Goal: Ask a question

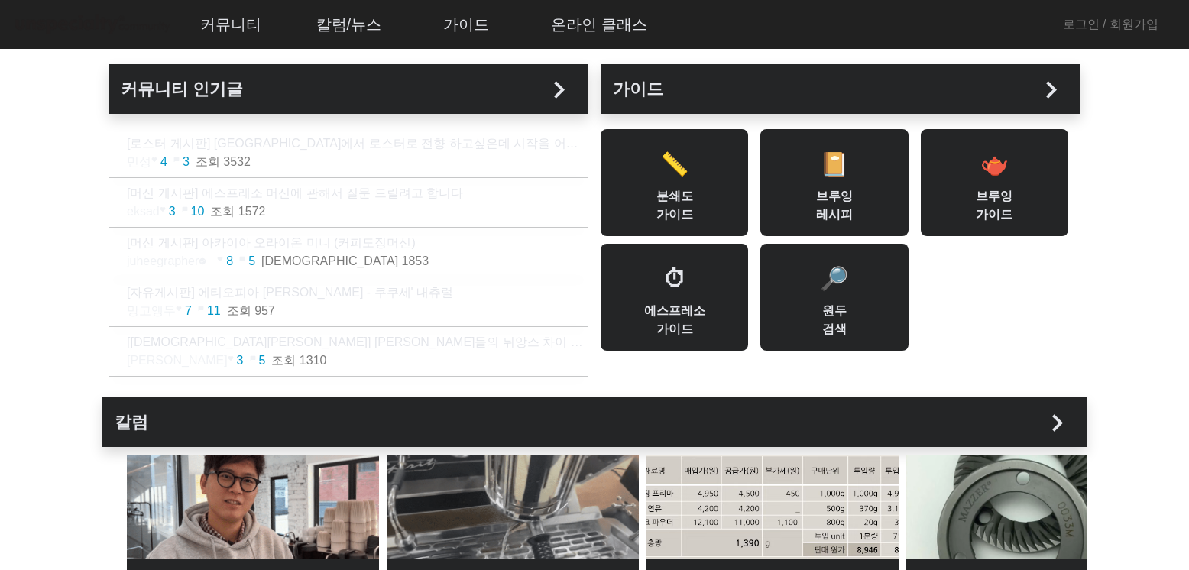
click at [521, 86] on h2 "커뮤니티 인기글 chevron_right" at bounding box center [348, 88] width 455 height 25
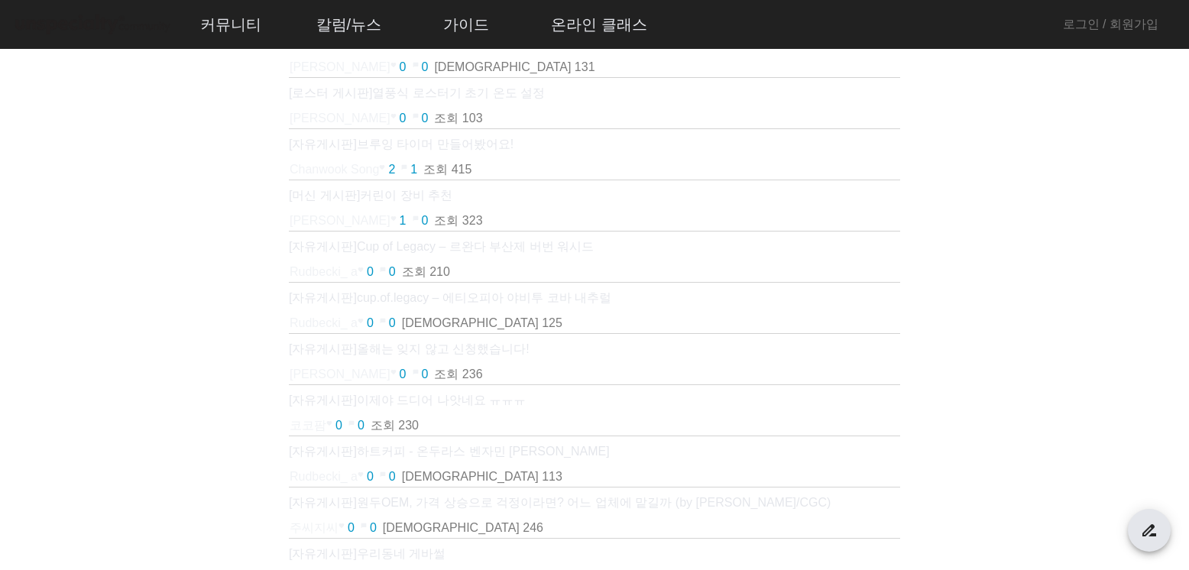
scroll to position [906, 0]
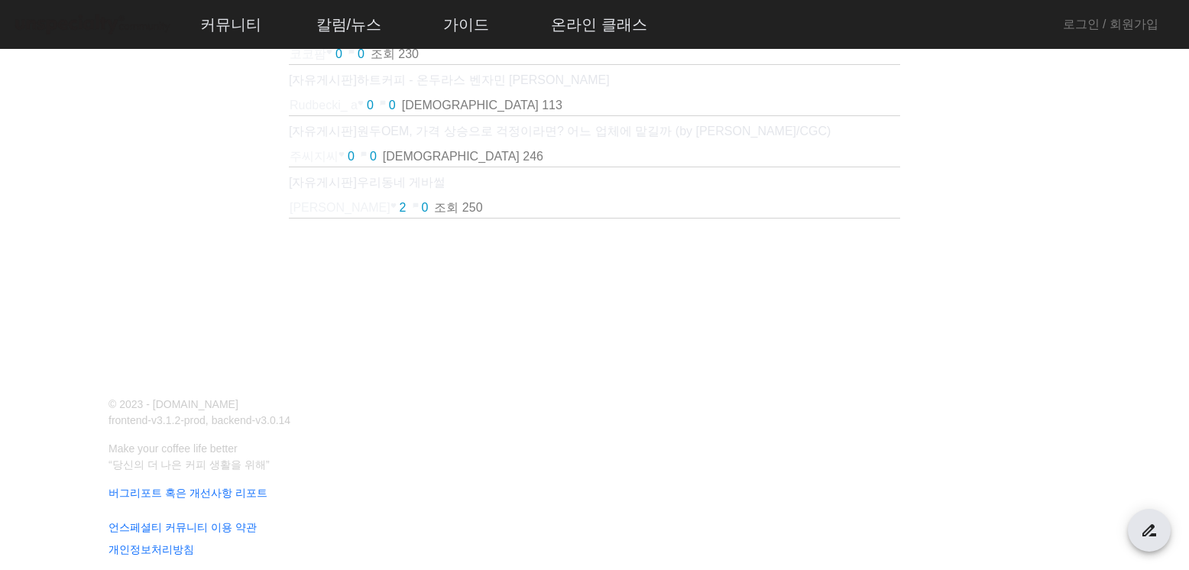
click at [548, 294] on mat-label "search [제목+본문]으로 검색" at bounding box center [518, 300] width 128 height 13
click at [548, 299] on input "search [제목+본문]으로 검색" at bounding box center [594, 308] width 281 height 18
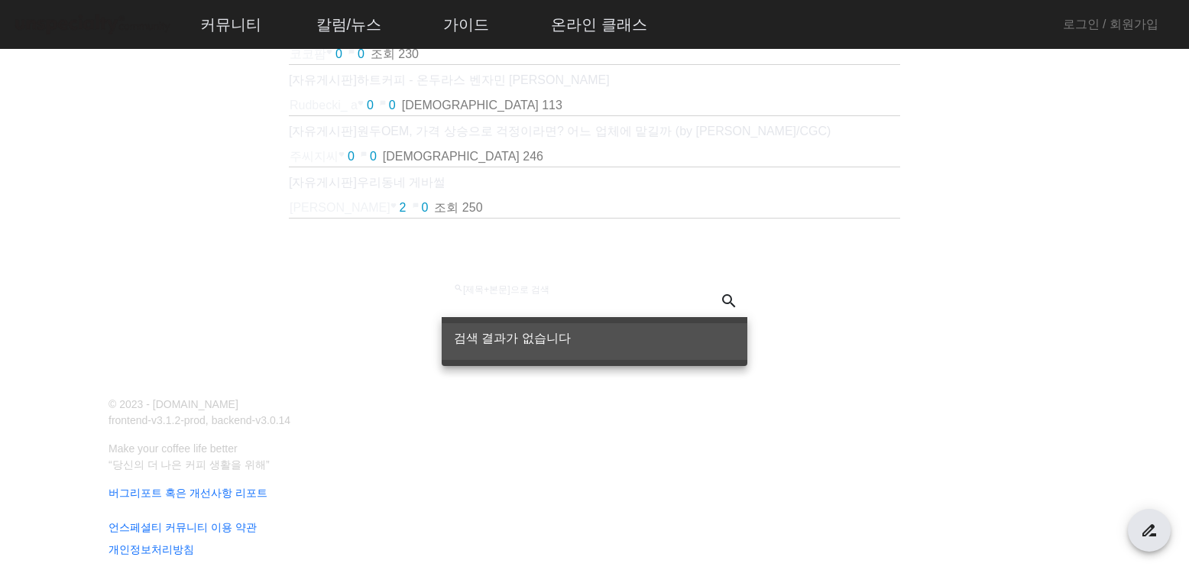
type input "*"
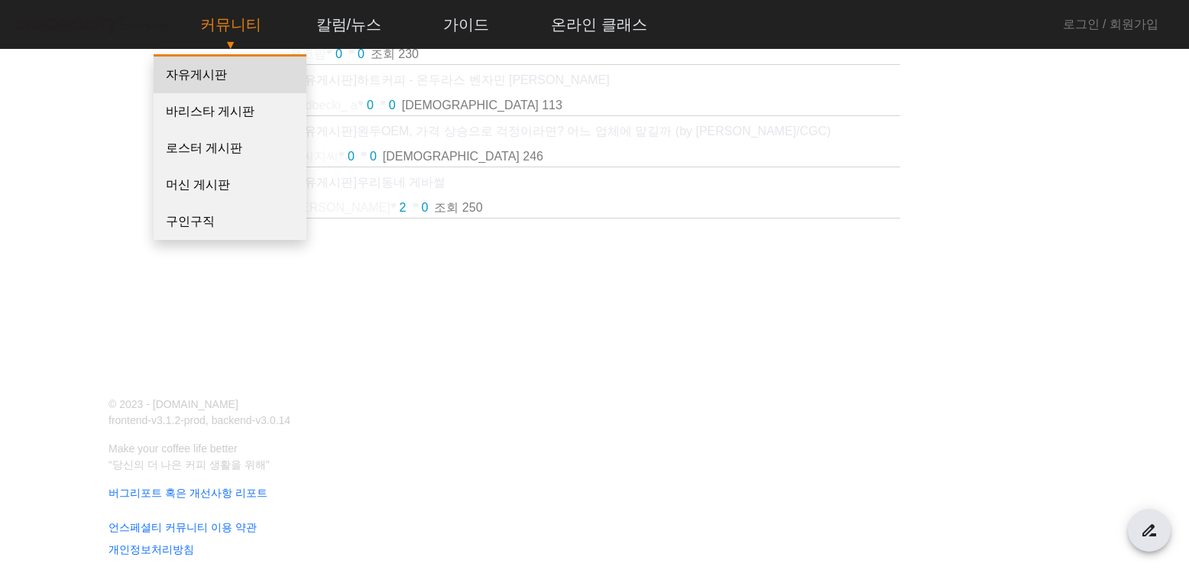
click at [196, 82] on link "자유게시판" at bounding box center [230, 75] width 153 height 37
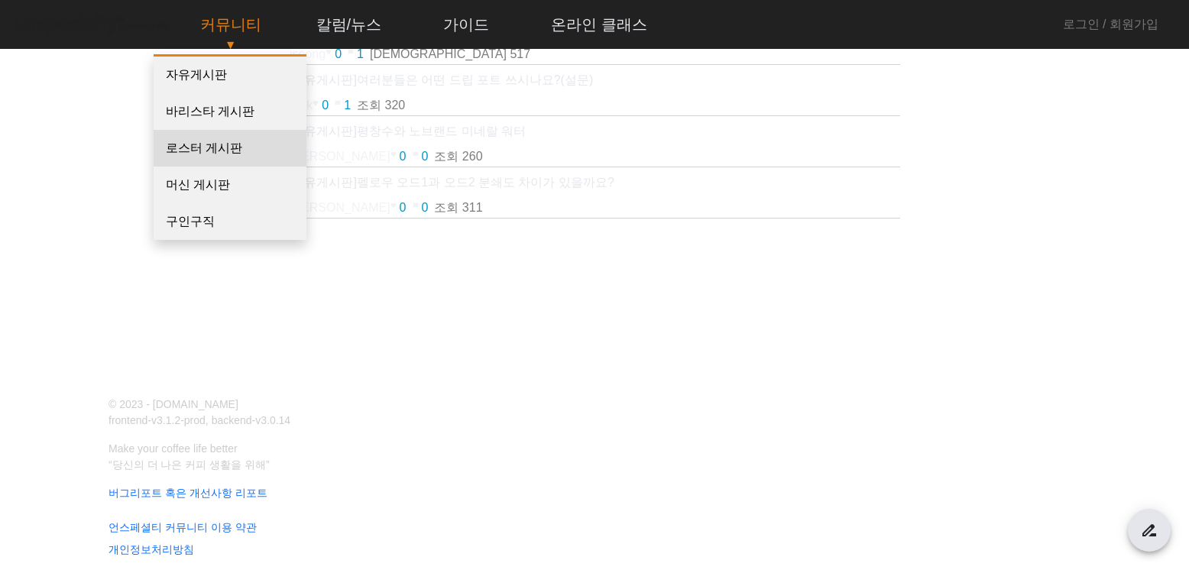
click at [237, 150] on link "로스터 게시판" at bounding box center [230, 148] width 153 height 37
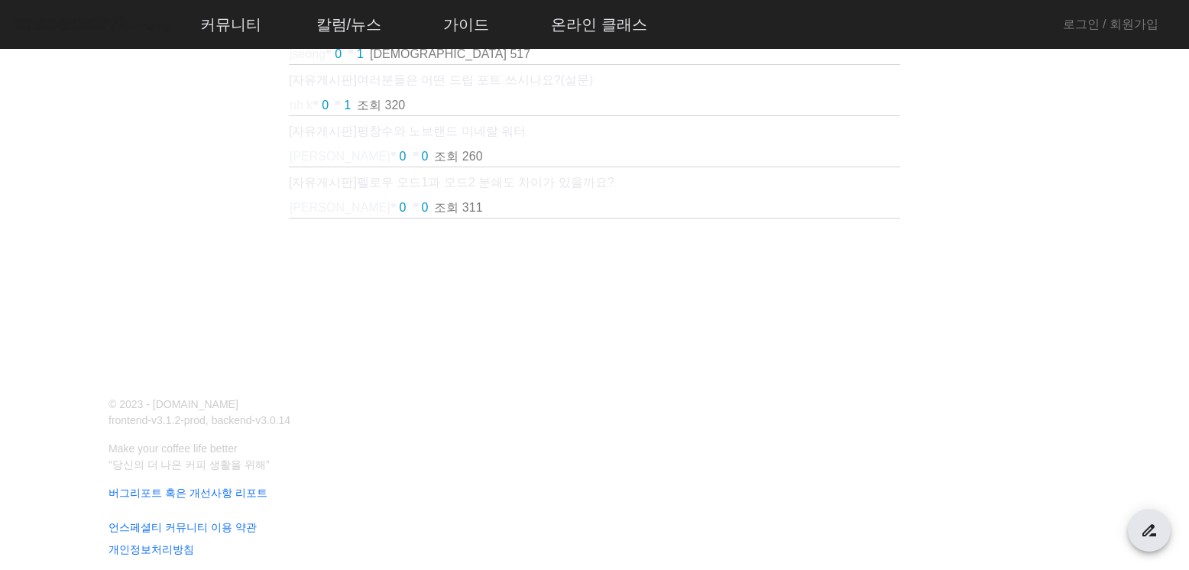
scroll to position [396, 0]
click at [548, 302] on mat-label "search [제목+본문]으로 검색" at bounding box center [518, 298] width 128 height 13
click at [548, 302] on input "search [제목+본문]으로 검색" at bounding box center [594, 305] width 281 height 18
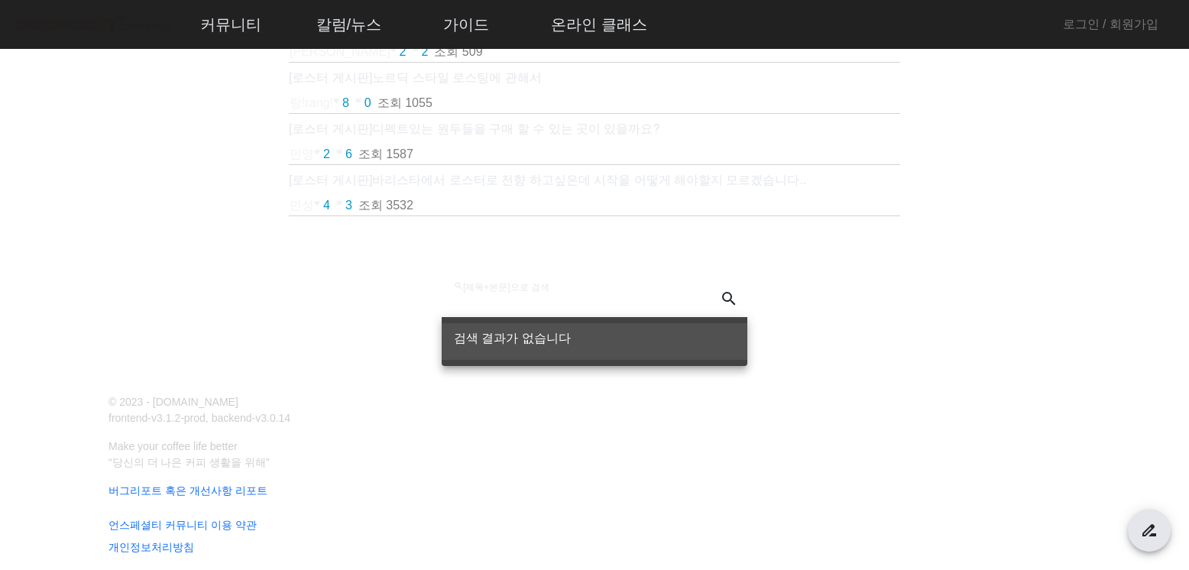
type input "*"
type input "****"
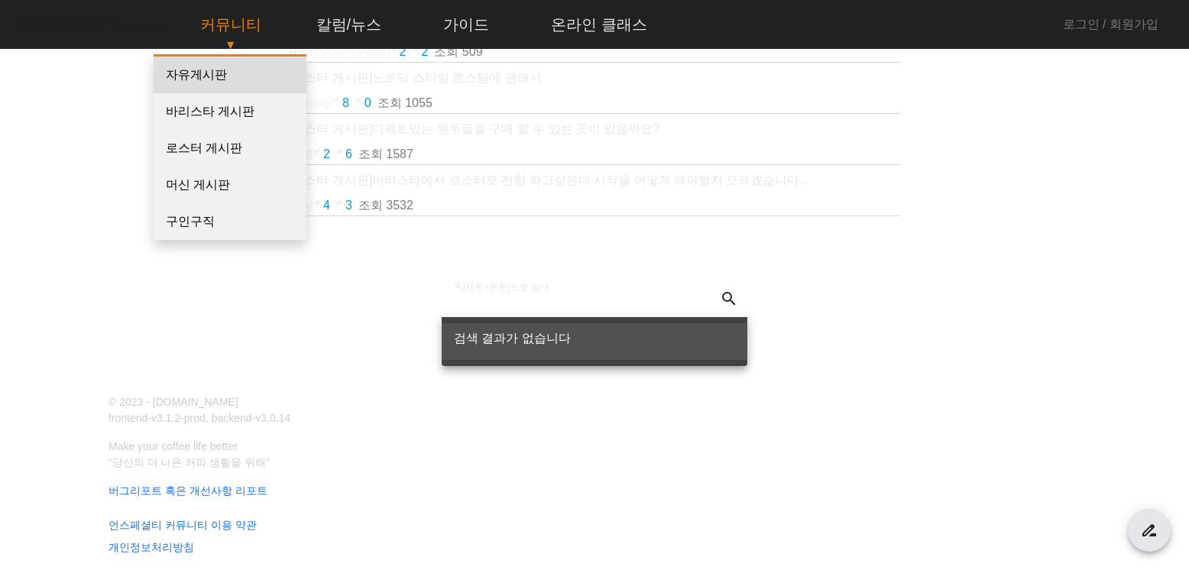
type input "**"
click at [222, 73] on link "자유게시판" at bounding box center [230, 75] width 153 height 37
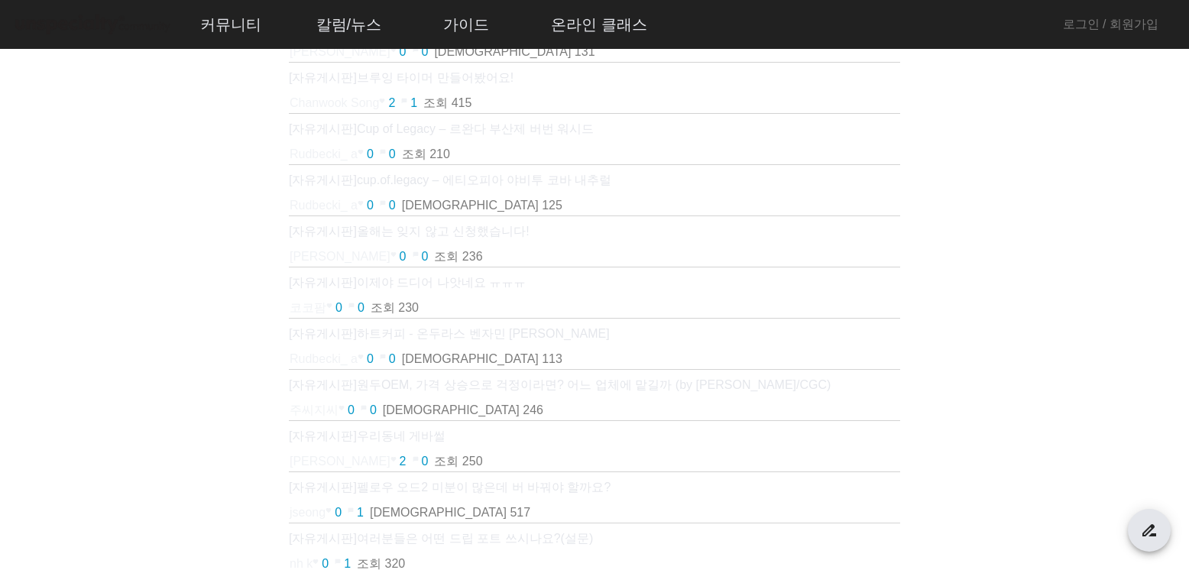
scroll to position [778, 0]
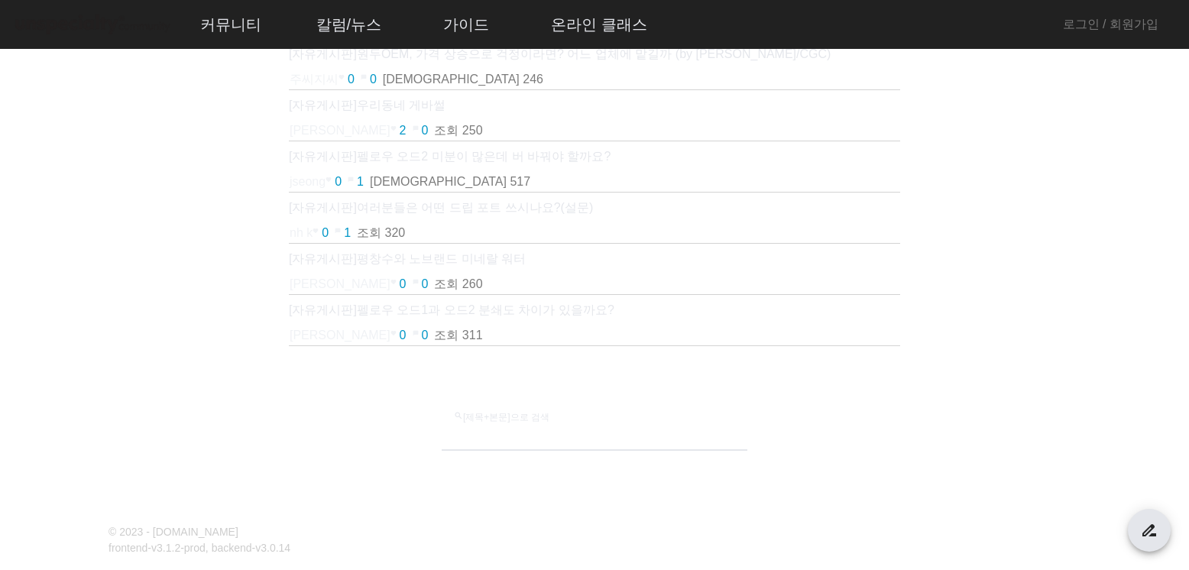
click at [544, 438] on input "search [제목+본문]으로 검색" at bounding box center [594, 435] width 281 height 18
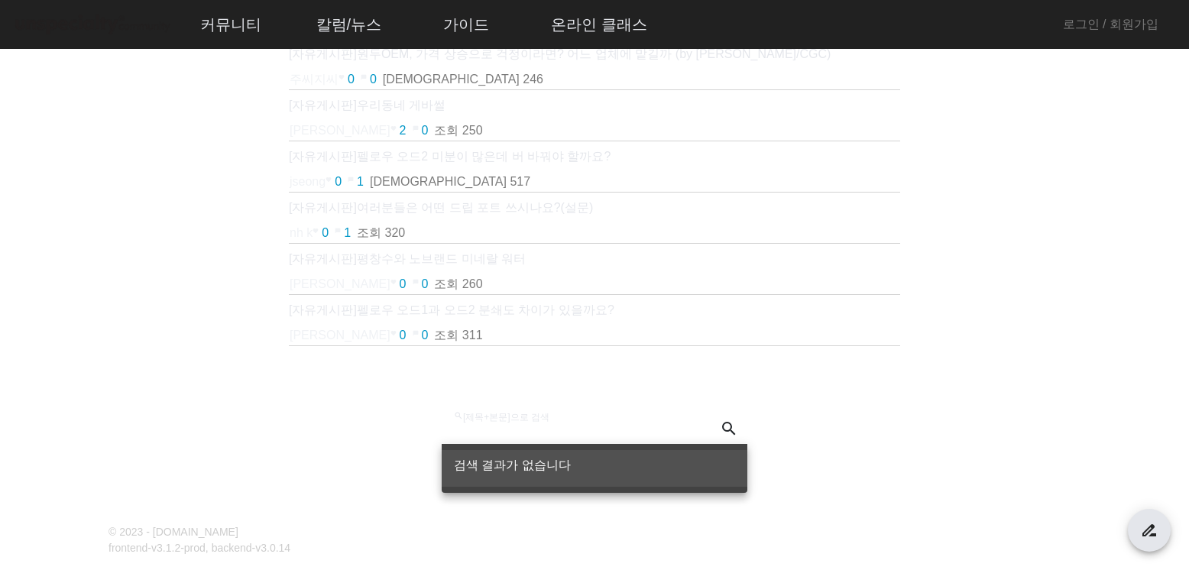
type input "*"
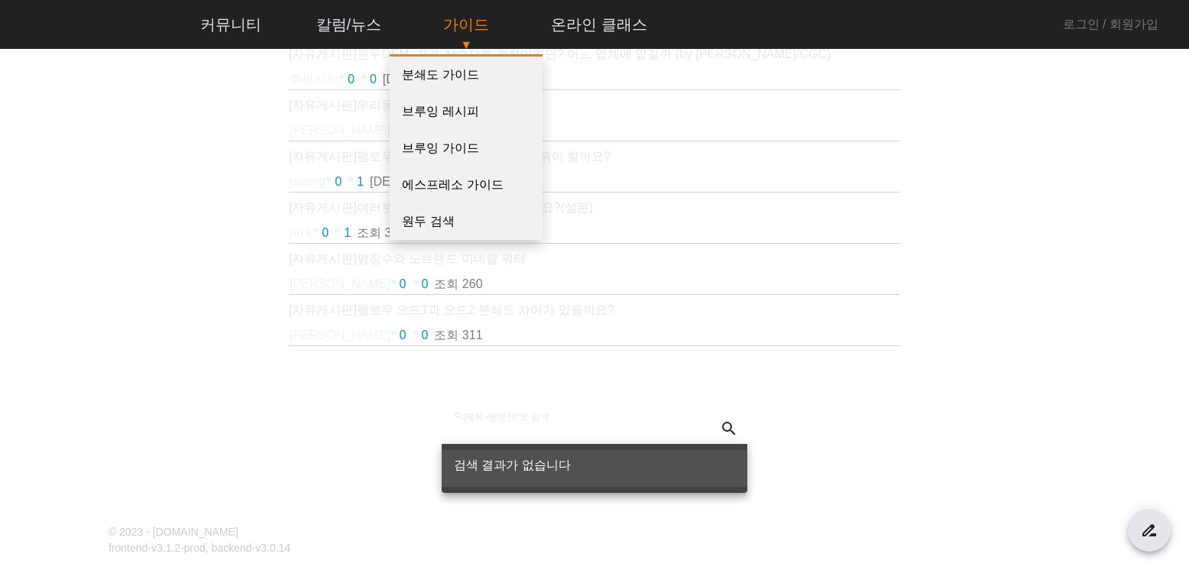
type input "****"
